Goal: Task Accomplishment & Management: Manage account settings

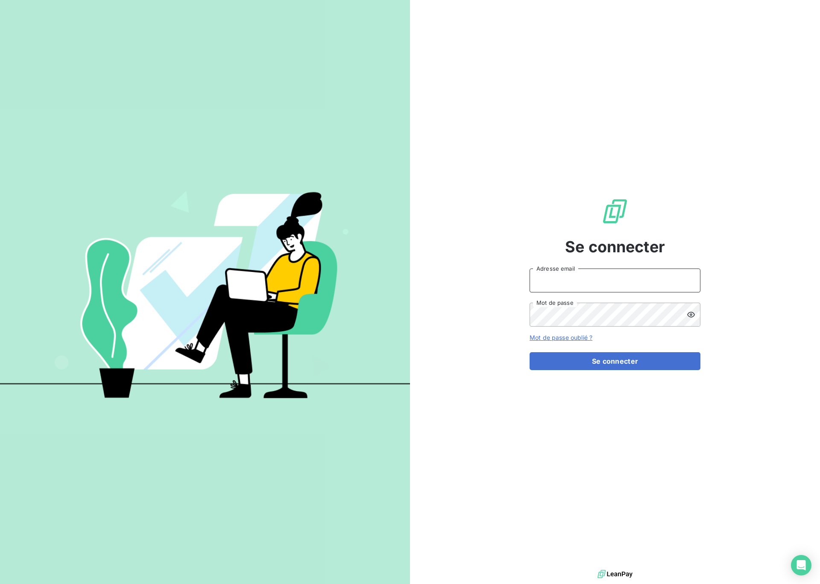
type input "[EMAIL_ADDRESS][DOMAIN_NAME]"
click at [583, 365] on button "Se connecter" at bounding box center [615, 361] width 171 height 18
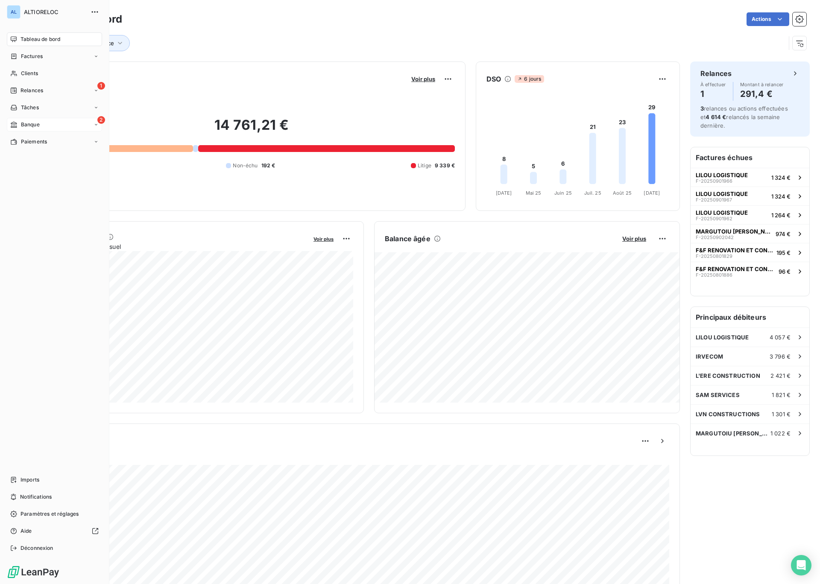
click at [19, 125] on div "Banque" at bounding box center [24, 125] width 29 height 8
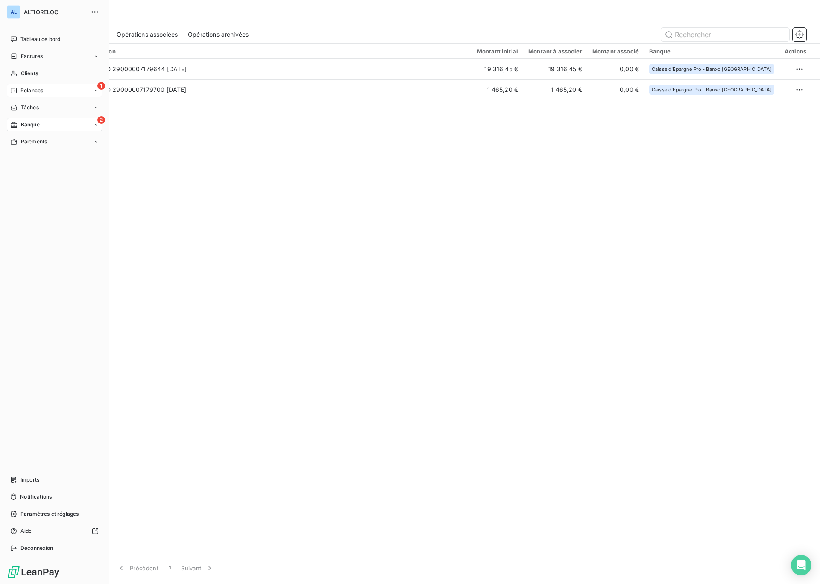
click at [37, 93] on span "Relances" at bounding box center [32, 91] width 23 height 8
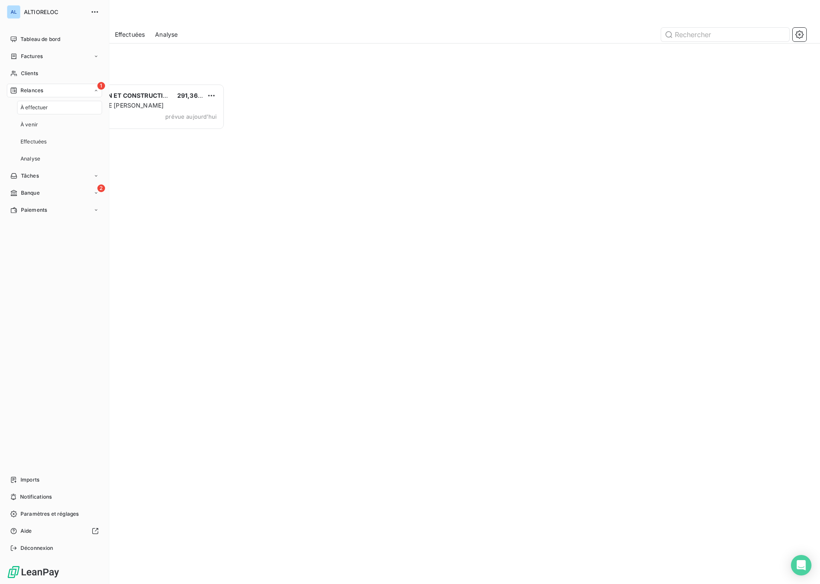
scroll to position [501, 184]
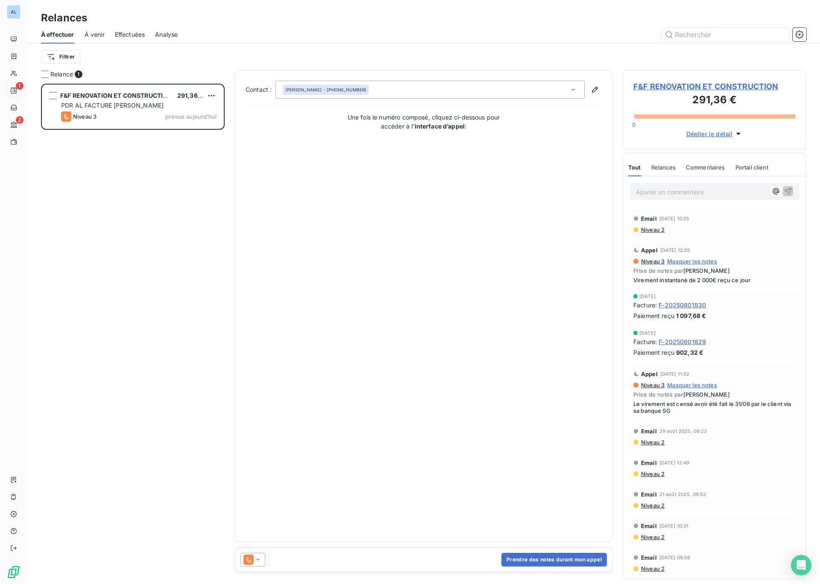
click at [258, 562] on icon at bounding box center [258, 560] width 9 height 9
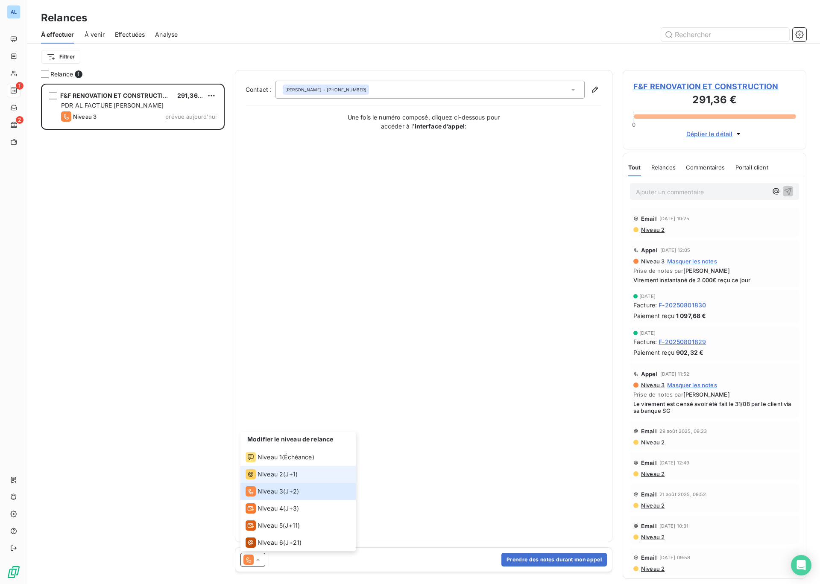
click at [271, 473] on span "Niveau 2" at bounding box center [271, 474] width 26 height 9
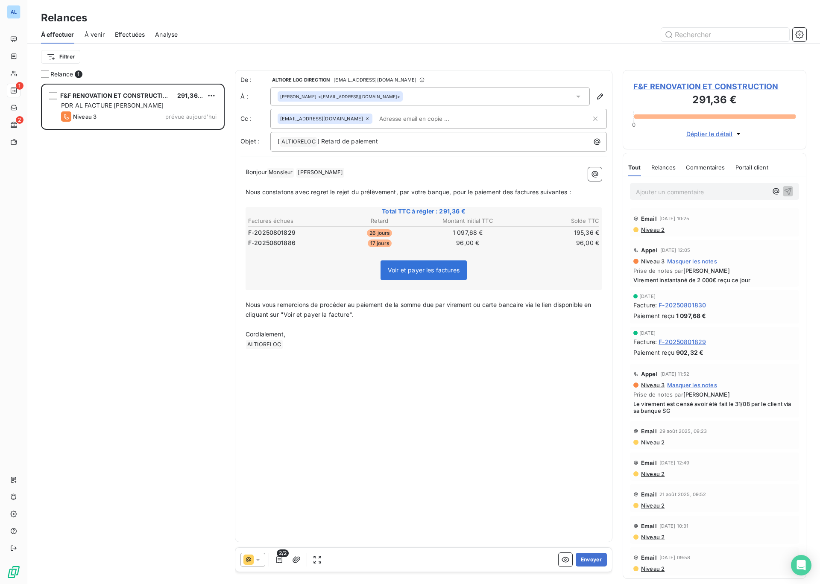
click at [409, 120] on input "text" at bounding box center [425, 118] width 99 height 13
type input "S"
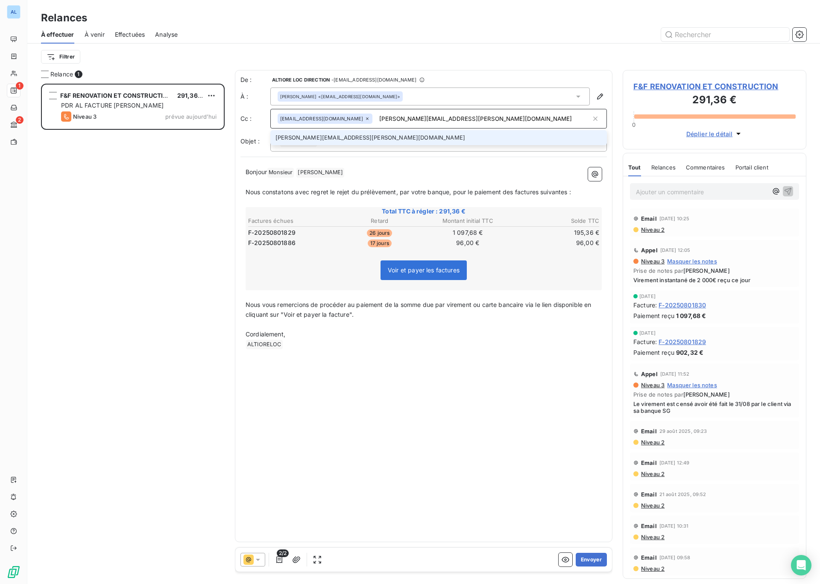
type input "[PERSON_NAME][EMAIL_ADDRESS][PERSON_NAME][DOMAIN_NAME]"
click at [352, 140] on li "[PERSON_NAME][EMAIL_ADDRESS][PERSON_NAME][DOMAIN_NAME]" at bounding box center [438, 137] width 337 height 15
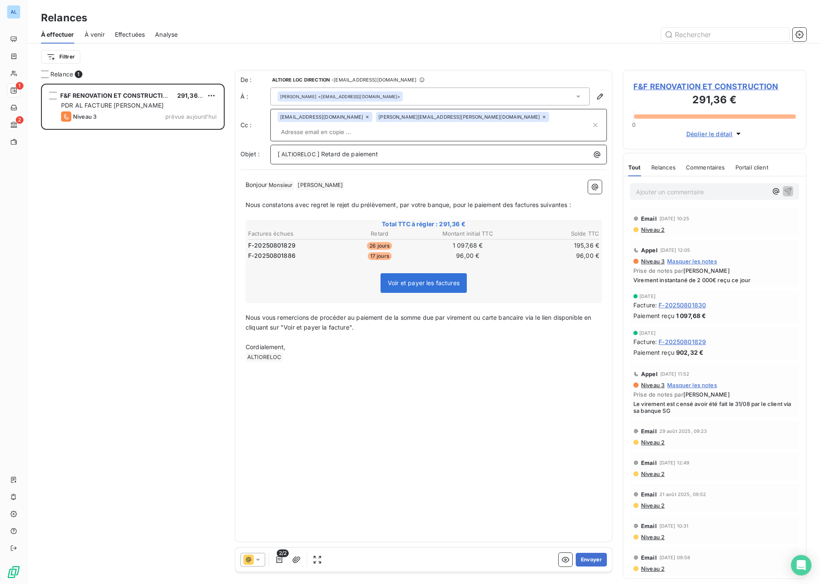
click at [418, 149] on p "[ ALTIORELOC ﻿ ] Retard de paiement" at bounding box center [441, 154] width 326 height 10
click at [389, 150] on span "] Retard de paiement sur factures" at bounding box center [365, 153] width 97 height 7
click at [322, 150] on span "] Retard de paiement factures" at bounding box center [360, 153] width 86 height 7
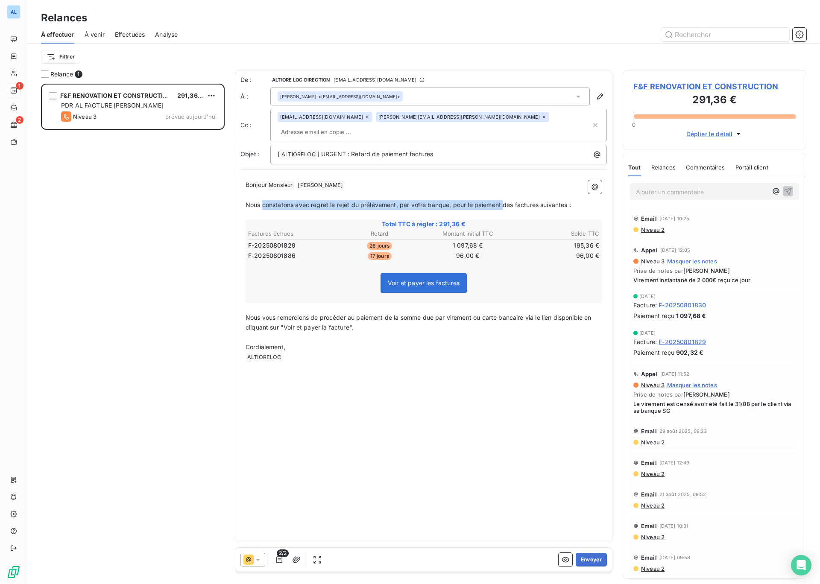
drag, startPoint x: 263, startPoint y: 192, endPoint x: 503, endPoint y: 192, distance: 240.0
click at [503, 201] on span "Nous constatons avec regret le rejet du prélèvement, par votre banque, pour le …" at bounding box center [408, 204] width 325 height 7
click at [586, 558] on button "Envoyer" at bounding box center [591, 560] width 31 height 14
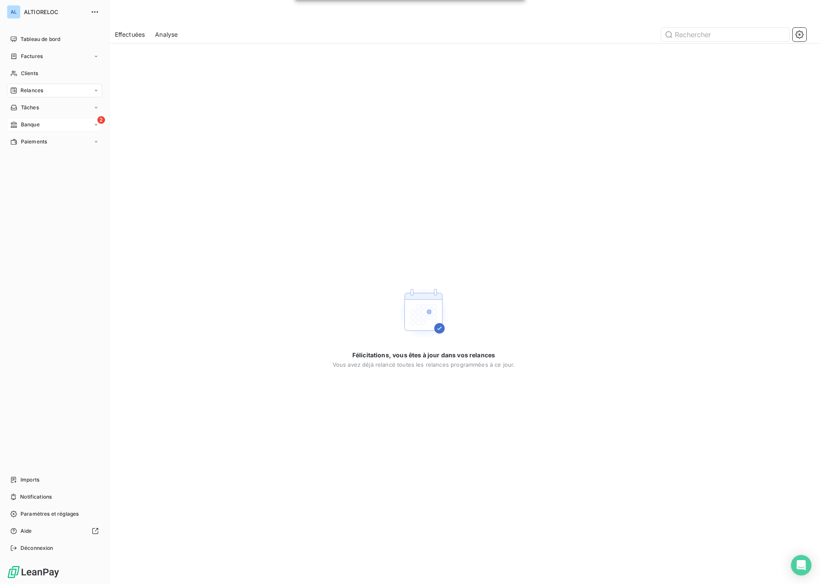
click at [34, 124] on span "Banque" at bounding box center [30, 125] width 19 height 8
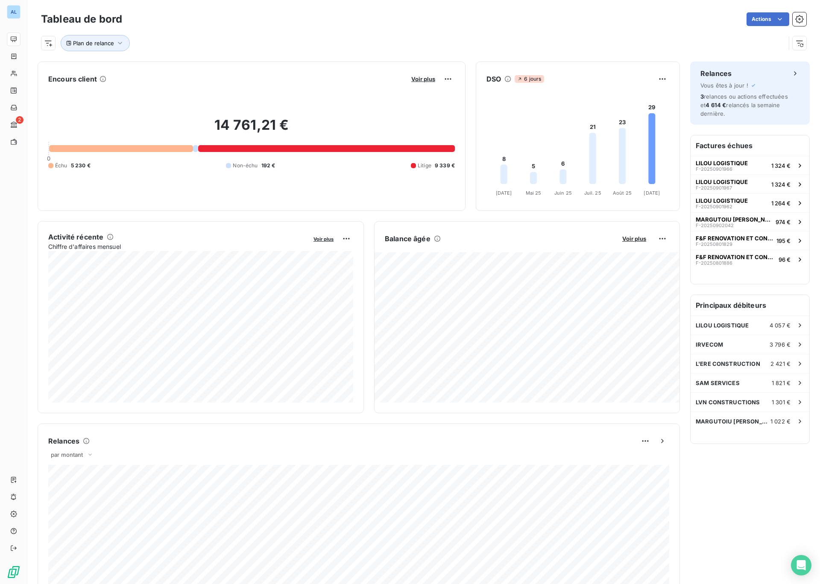
click at [728, 305] on h6 "Principaux débiteurs" at bounding box center [750, 305] width 119 height 21
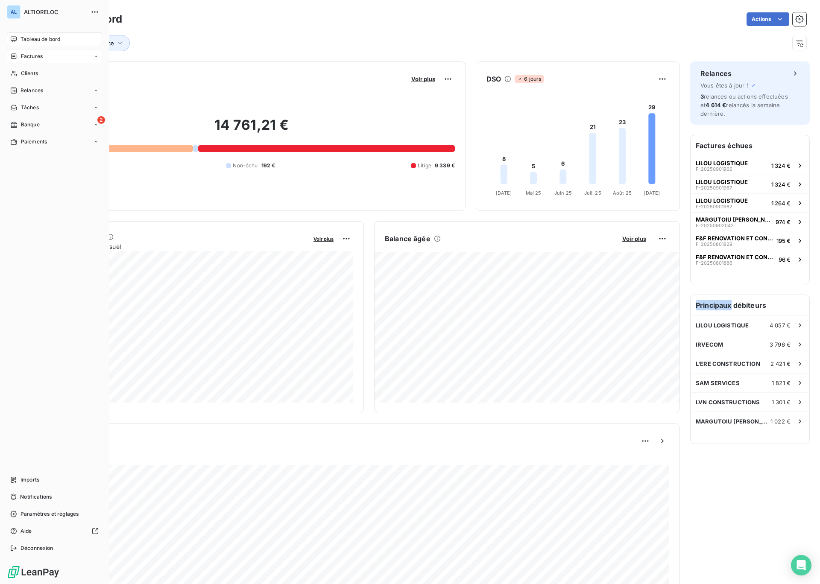
click at [29, 59] on span "Factures" at bounding box center [32, 57] width 22 height 8
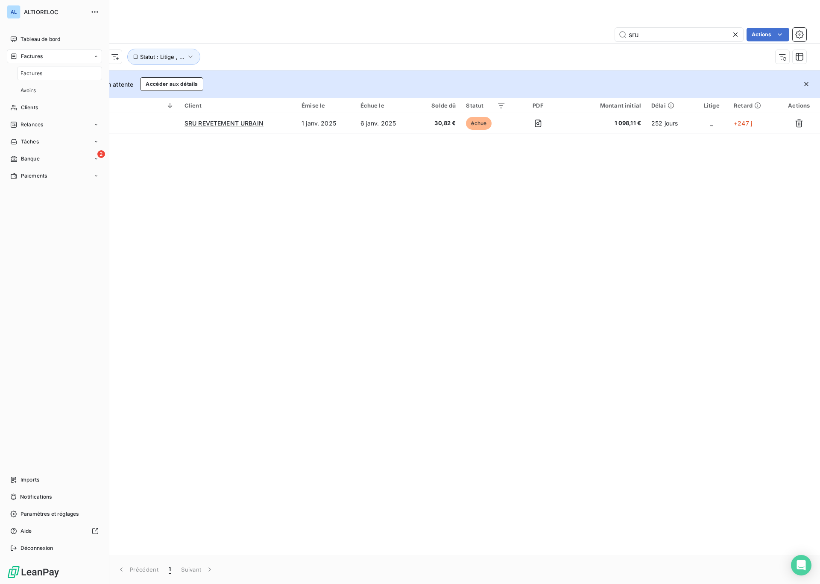
click at [38, 76] on span "Factures" at bounding box center [32, 74] width 22 height 8
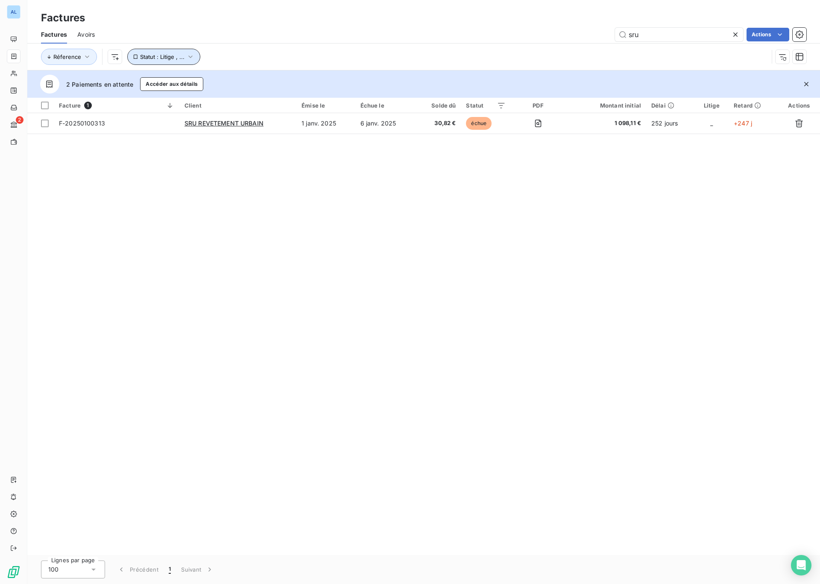
click at [190, 58] on icon "button" at bounding box center [190, 57] width 9 height 9
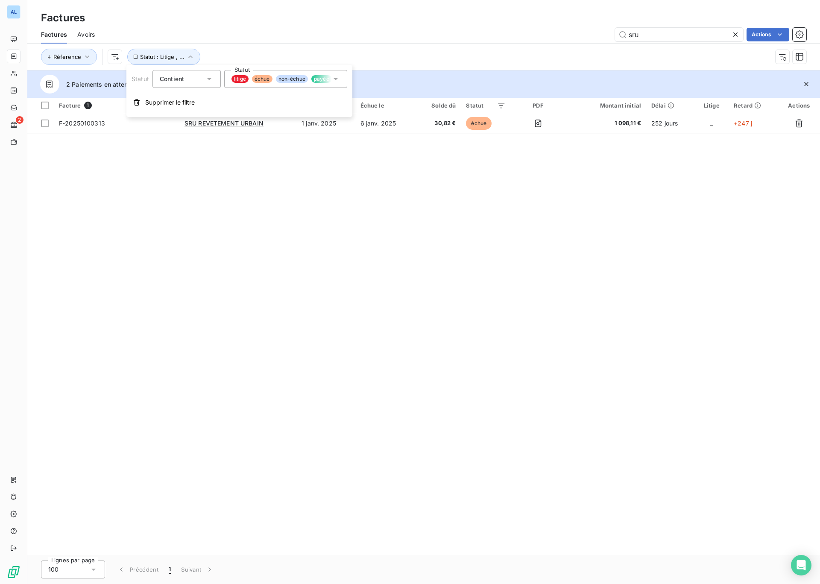
click at [337, 82] on icon at bounding box center [335, 79] width 9 height 9
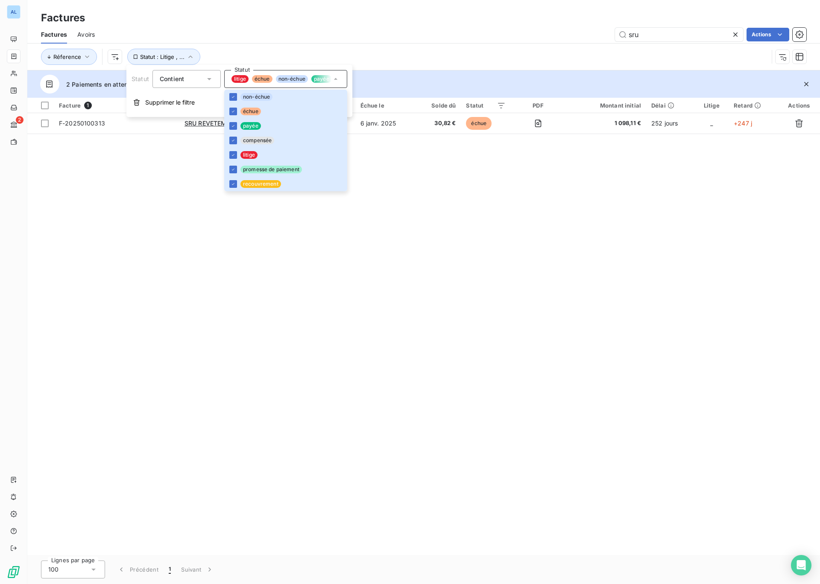
click at [235, 230] on div "Facture 1 Client Émise le Échue le Solde dû Statut PDF Montant initial Délai Li…" at bounding box center [423, 326] width 793 height 457
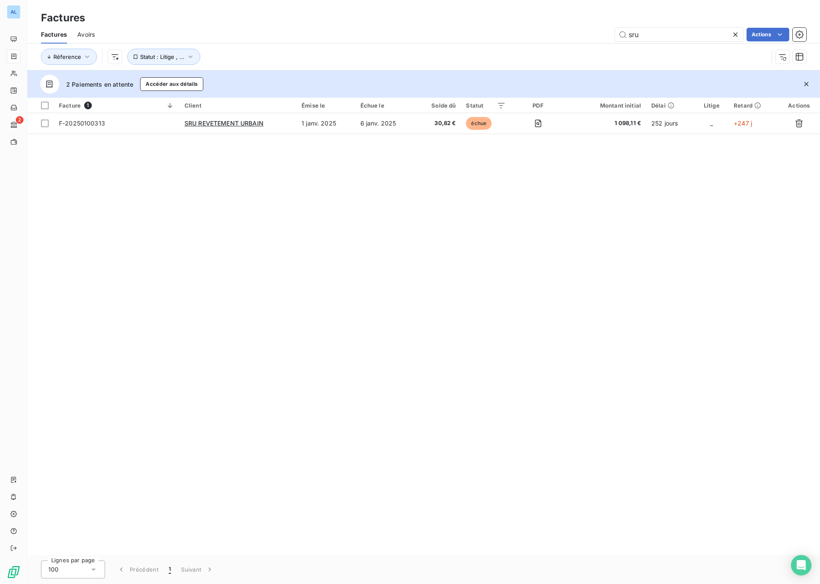
click at [735, 34] on icon at bounding box center [735, 34] width 4 height 4
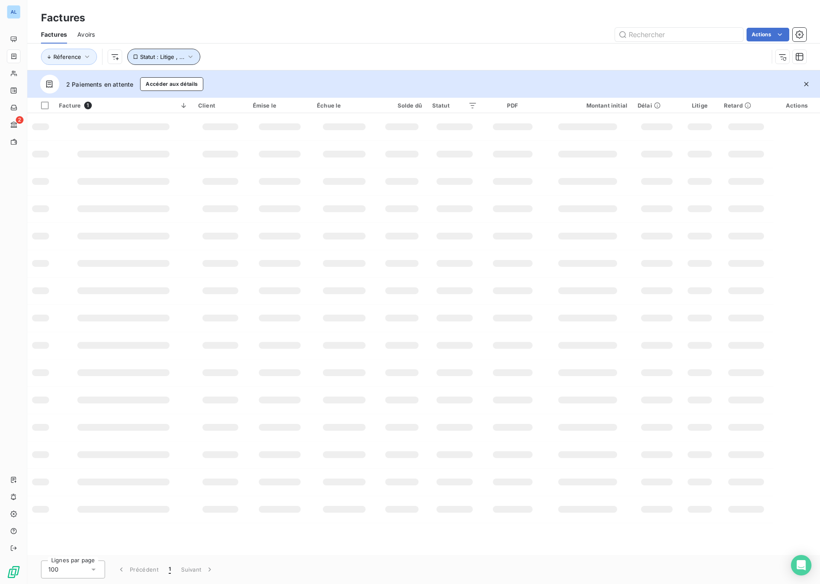
click at [188, 56] on icon "button" at bounding box center [190, 57] width 9 height 9
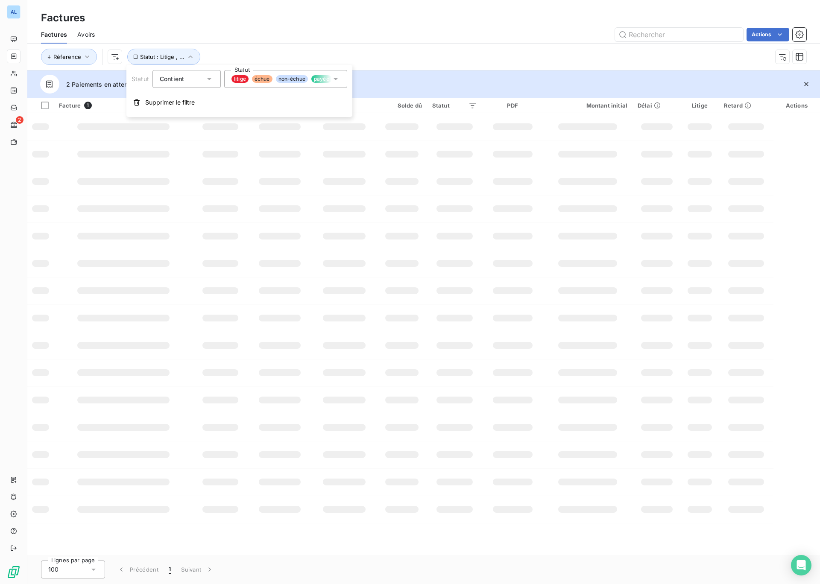
click at [335, 79] on icon at bounding box center [336, 79] width 4 height 2
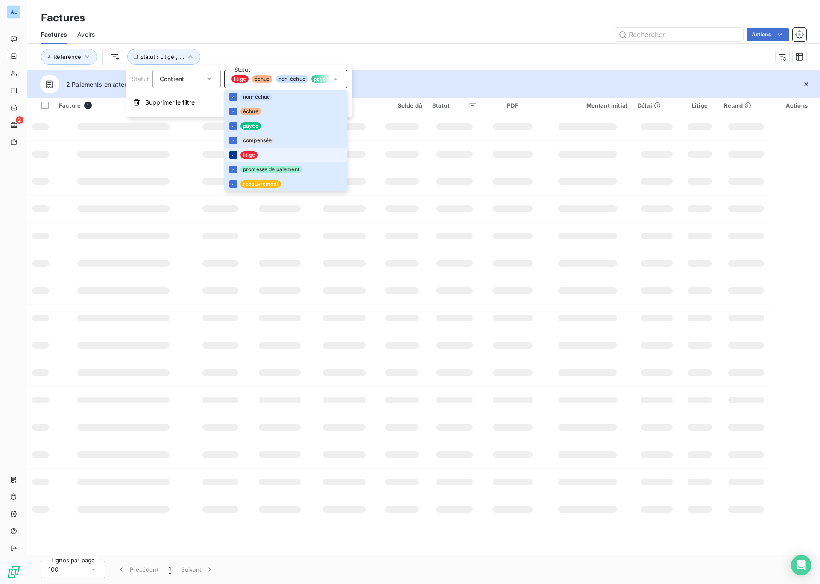
click at [231, 156] on icon at bounding box center [233, 154] width 5 height 5
click at [235, 123] on div at bounding box center [233, 126] width 8 height 8
click at [386, 62] on div "Réference Statut : Échu , ..." at bounding box center [404, 57] width 727 height 16
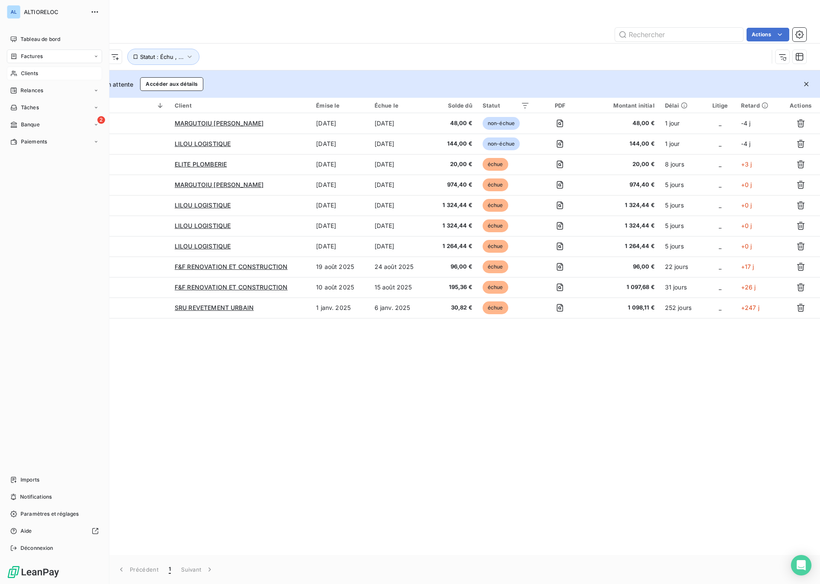
click at [37, 73] on span "Clients" at bounding box center [29, 74] width 17 height 8
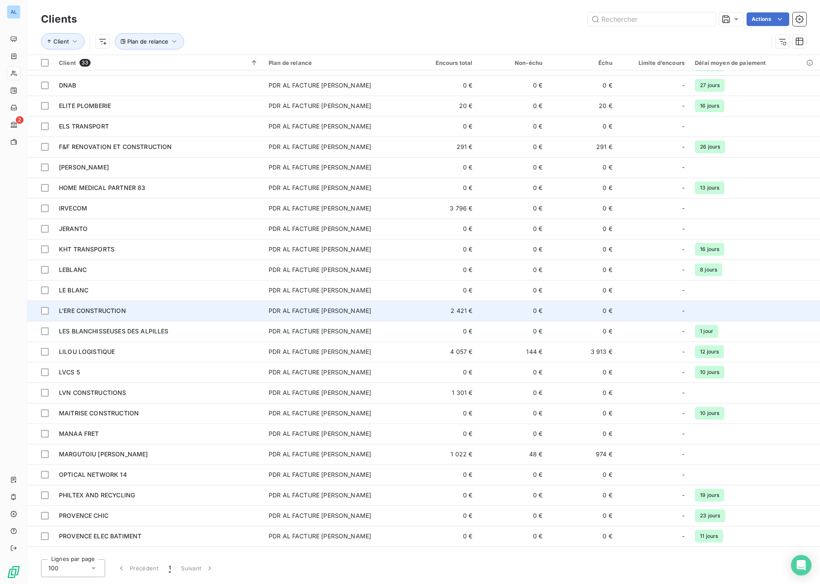
scroll to position [32, 0]
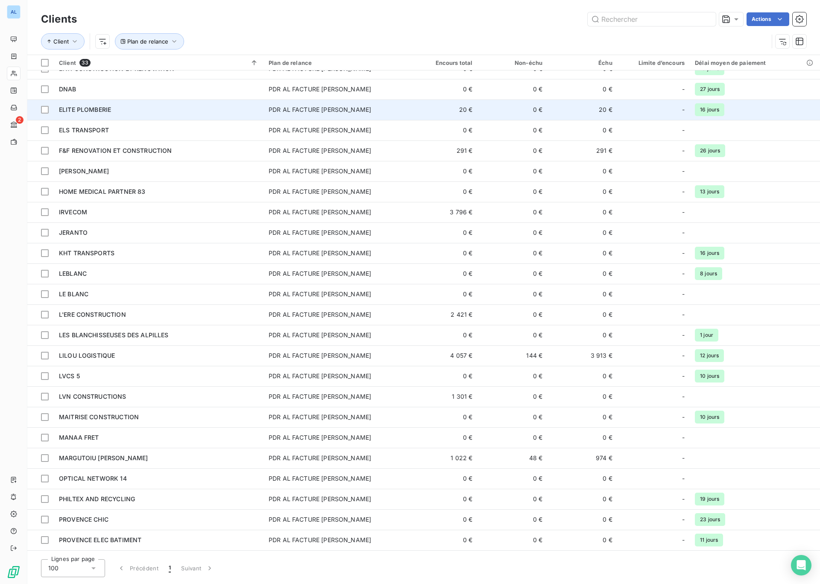
click at [91, 112] on span "ELITE PLOMBERIE" at bounding box center [85, 109] width 52 height 7
